Goal: Navigation & Orientation: Understand site structure

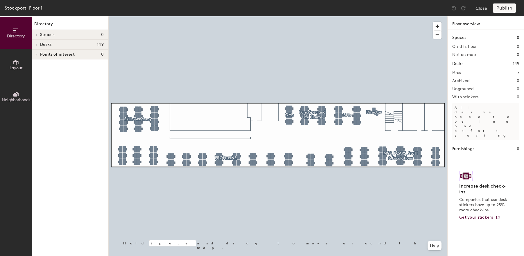
click at [18, 96] on icon at bounding box center [17, 94] width 3 height 4
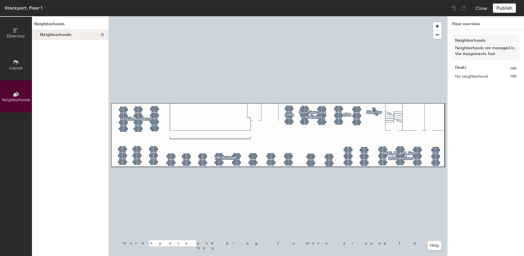
click at [16, 70] on span "Layout" at bounding box center [16, 68] width 13 height 5
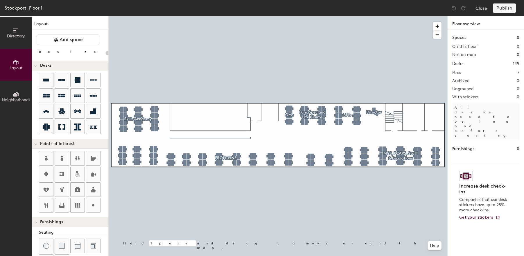
click at [17, 41] on button "Directory" at bounding box center [16, 33] width 32 height 32
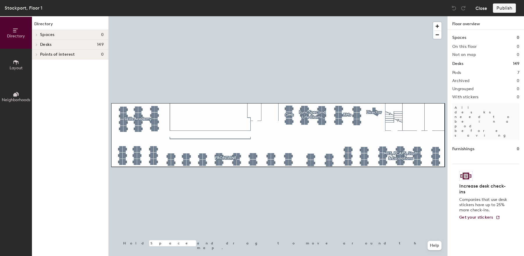
click at [478, 9] on button "Close" at bounding box center [481, 7] width 12 height 9
